Goal: Find specific page/section

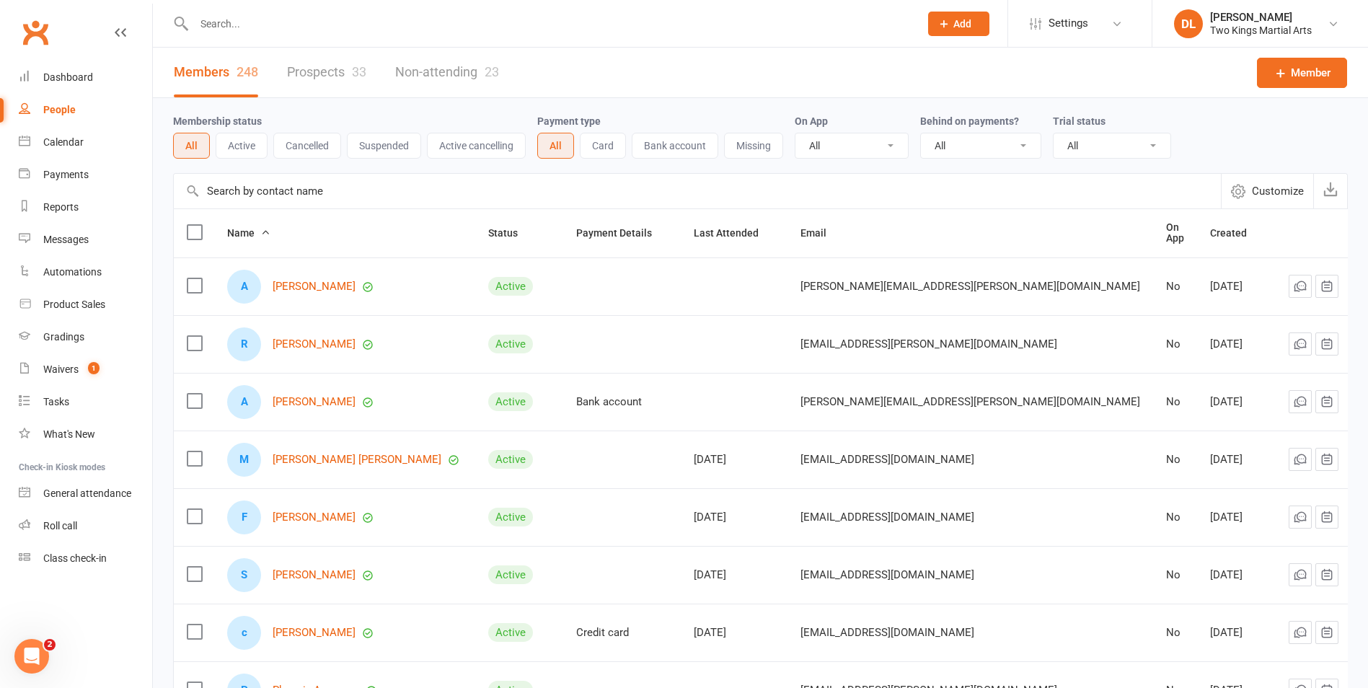
click at [230, 19] on input "text" at bounding box center [550, 24] width 720 height 20
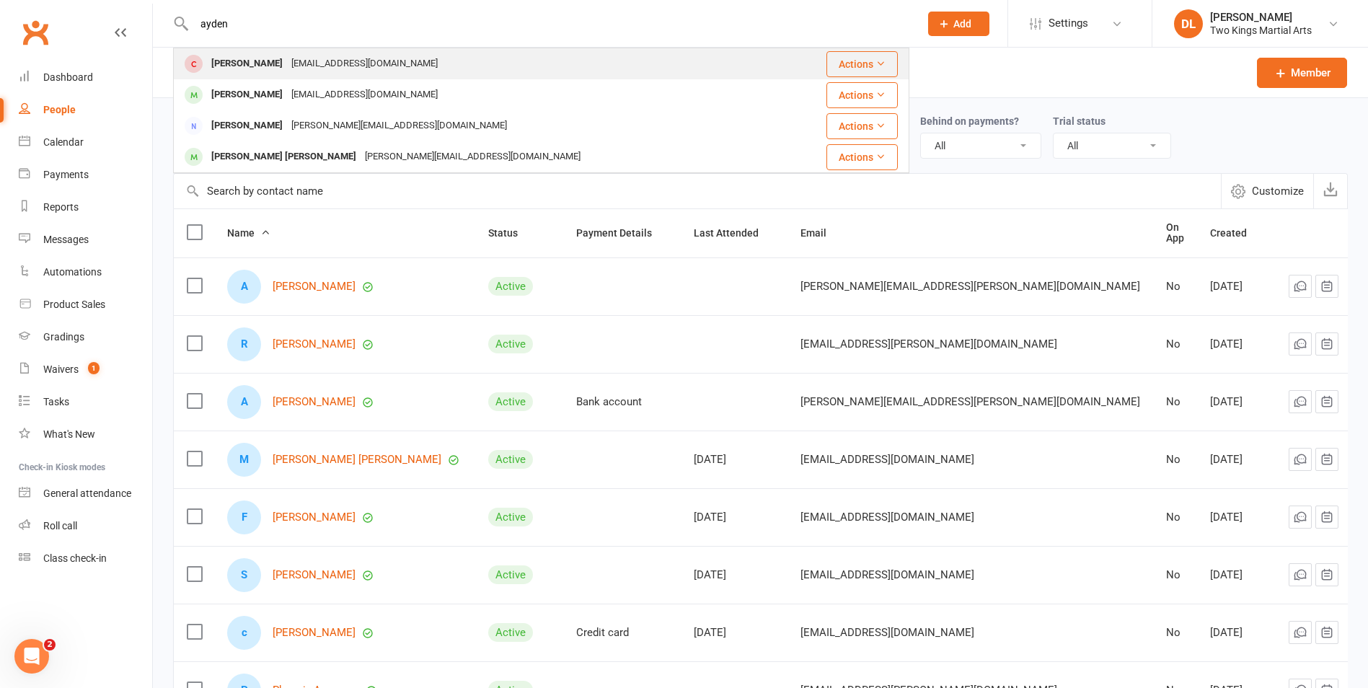
type input "ayden"
click at [303, 59] on div "[EMAIL_ADDRESS][DOMAIN_NAME]" at bounding box center [364, 63] width 155 height 21
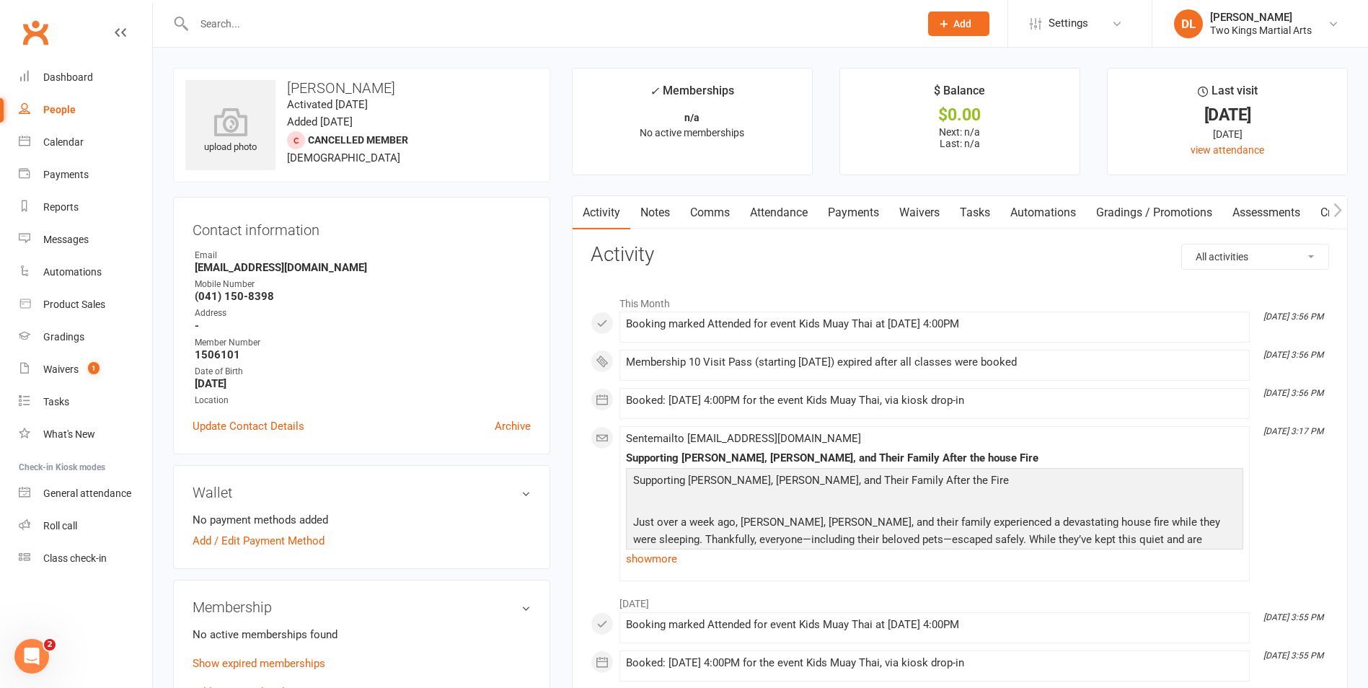
click at [64, 111] on div "People" at bounding box center [59, 110] width 32 height 12
